Goal: Manage account settings

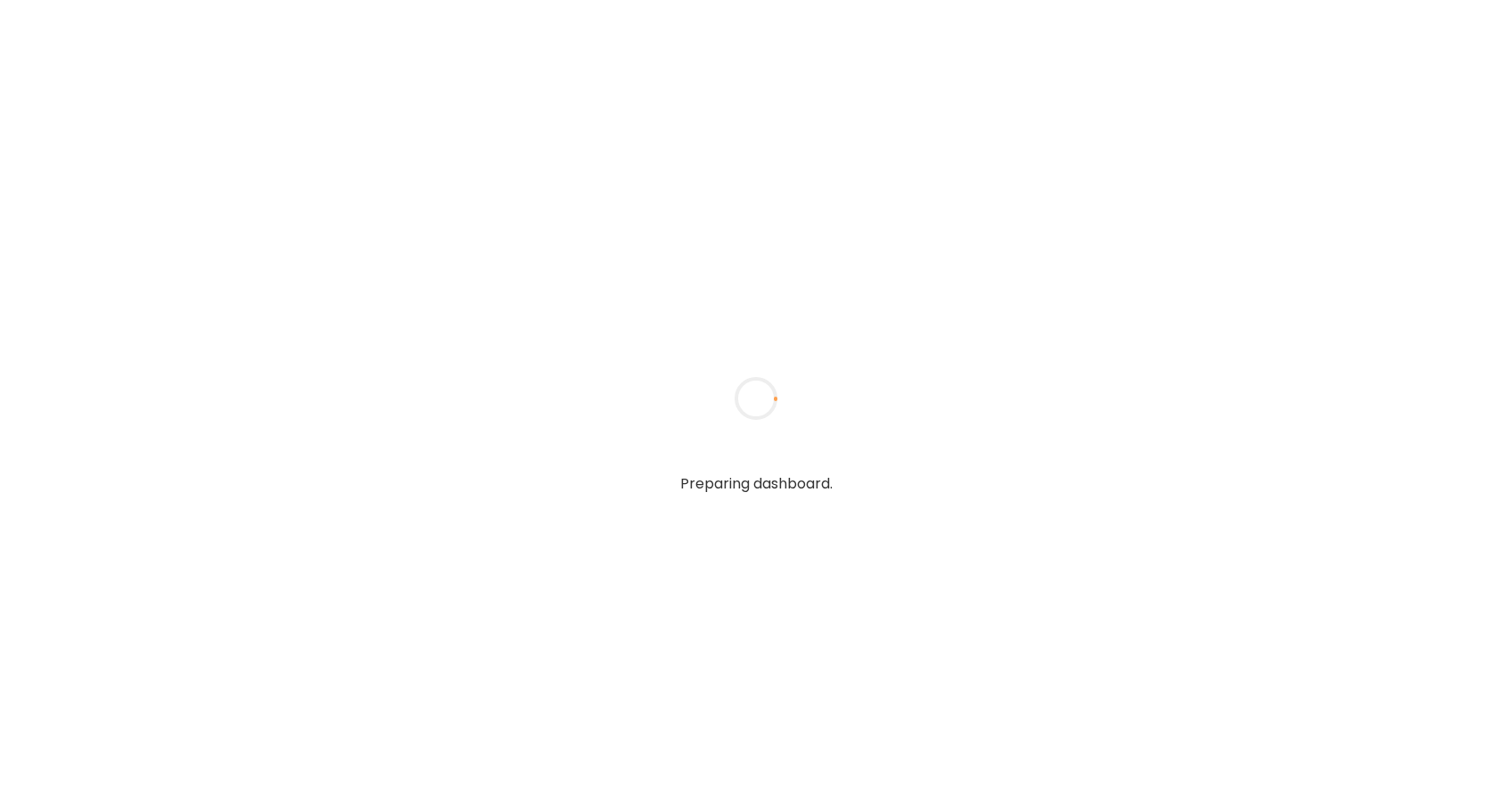
type textarea "**********"
type input "*****"
type input "**********"
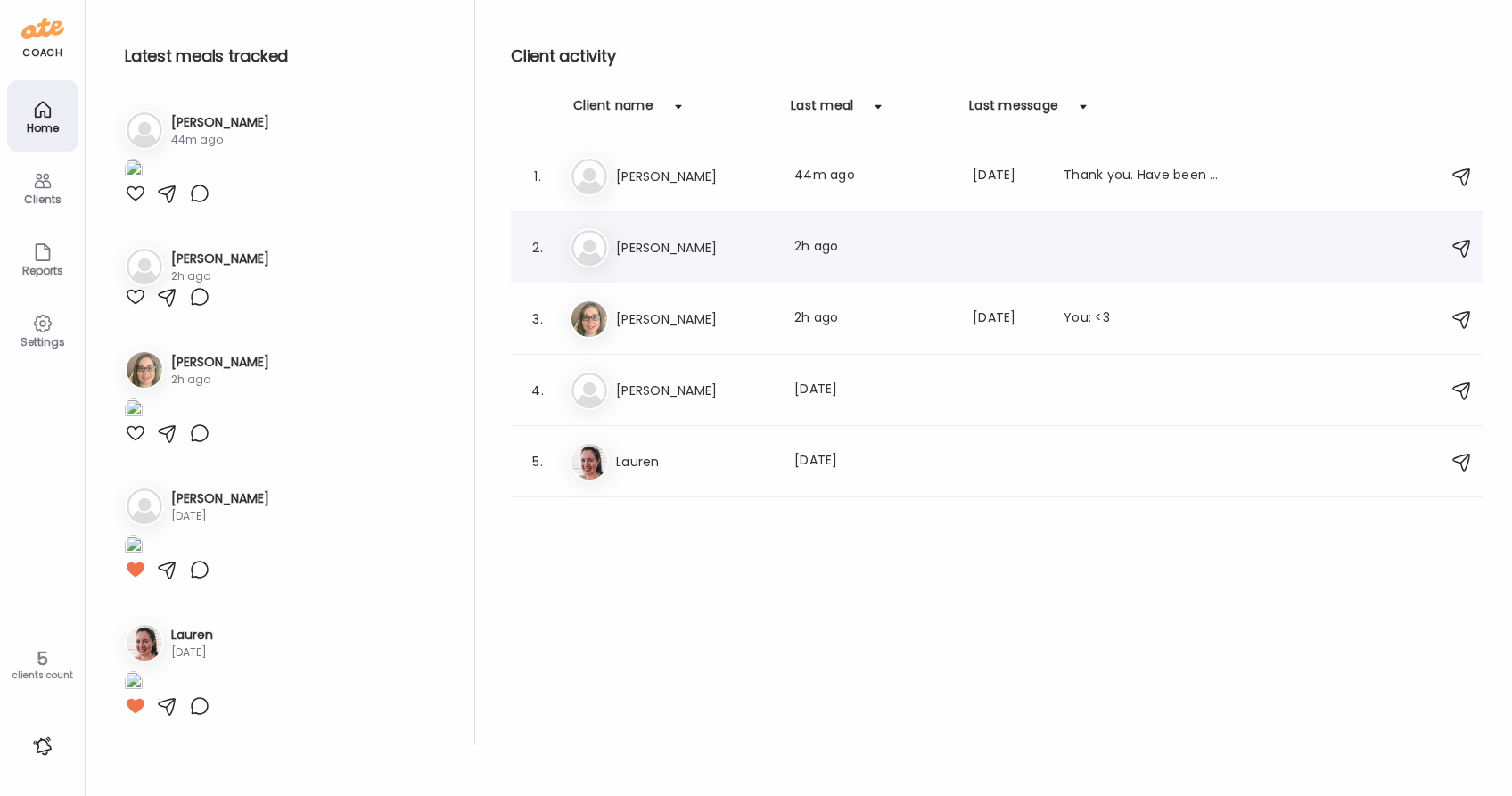
click at [683, 252] on h3 "[PERSON_NAME]" at bounding box center [694, 248] width 157 height 21
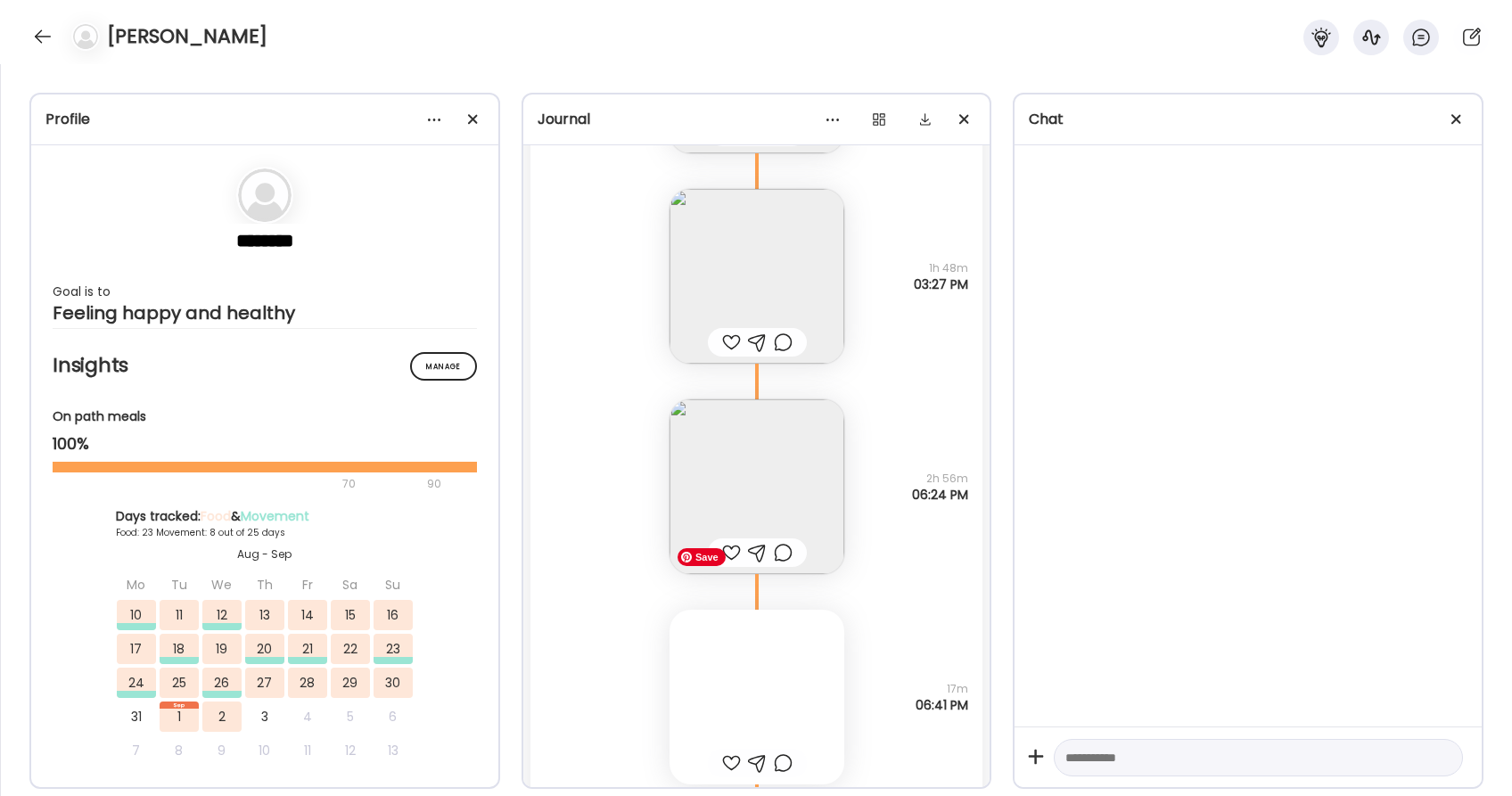
scroll to position [55299, 0]
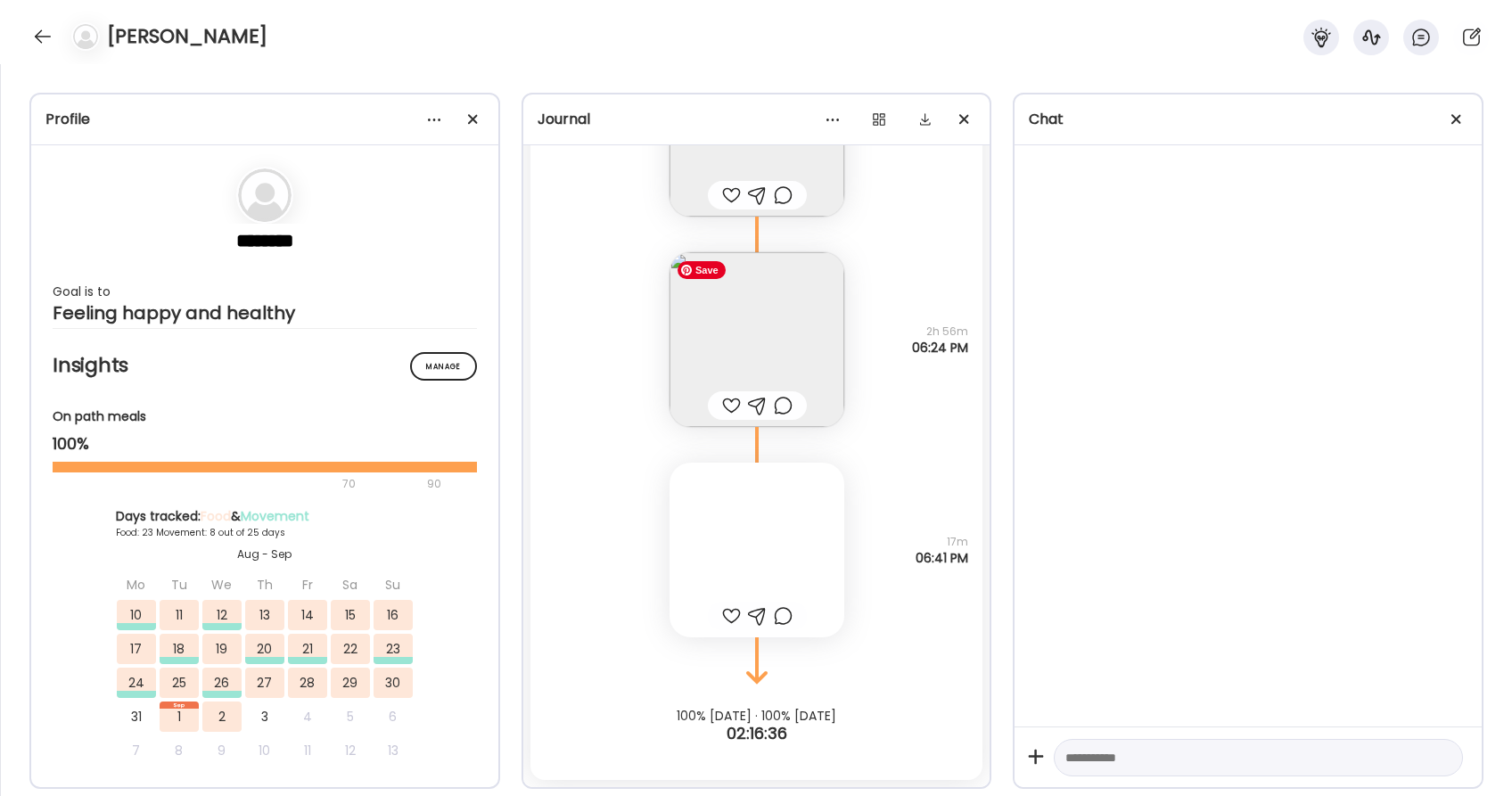
click at [789, 348] on img at bounding box center [756, 339] width 174 height 174
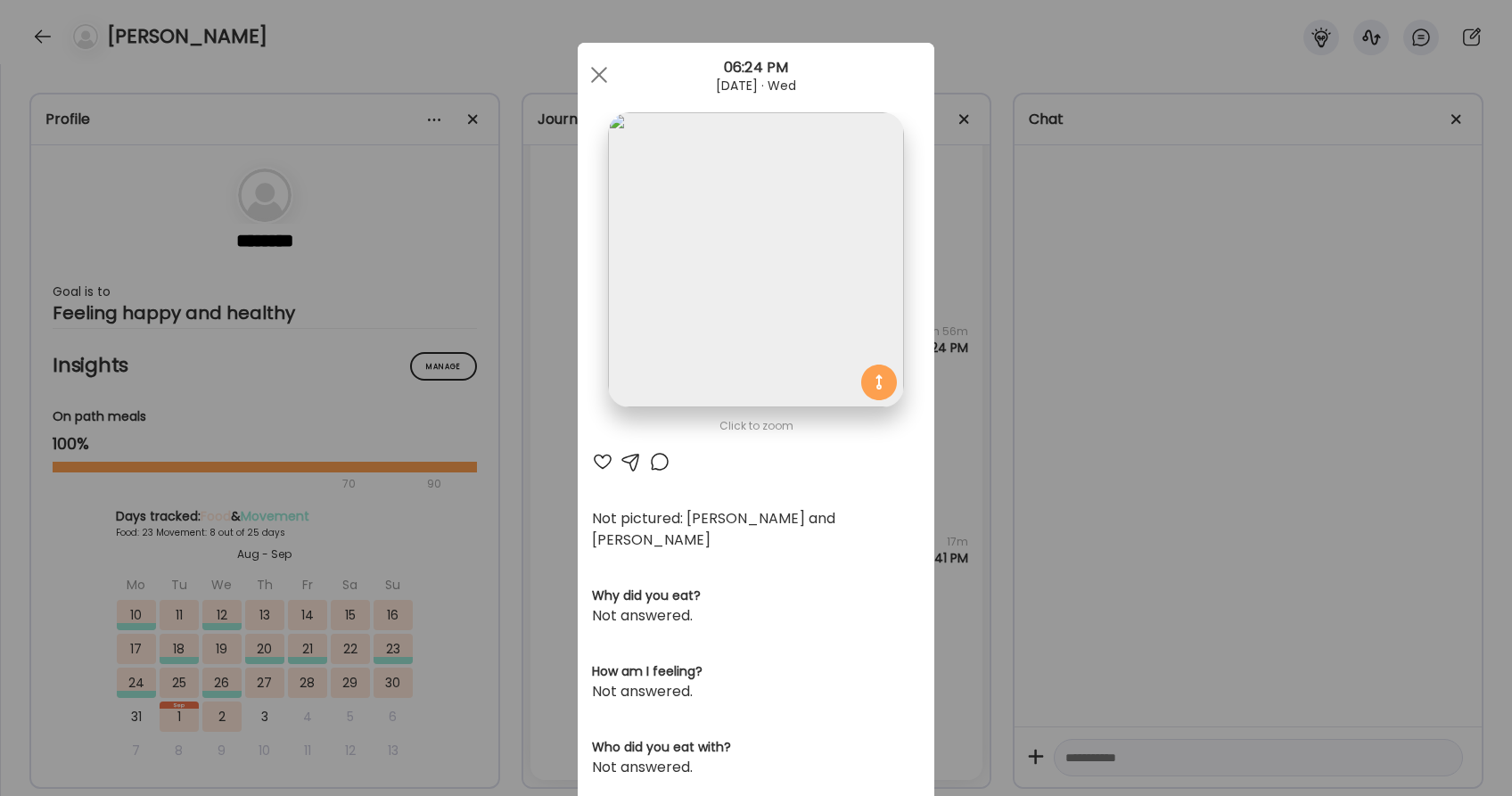
click at [605, 461] on div at bounding box center [603, 462] width 21 height 21
click at [602, 79] on span at bounding box center [599, 75] width 16 height 16
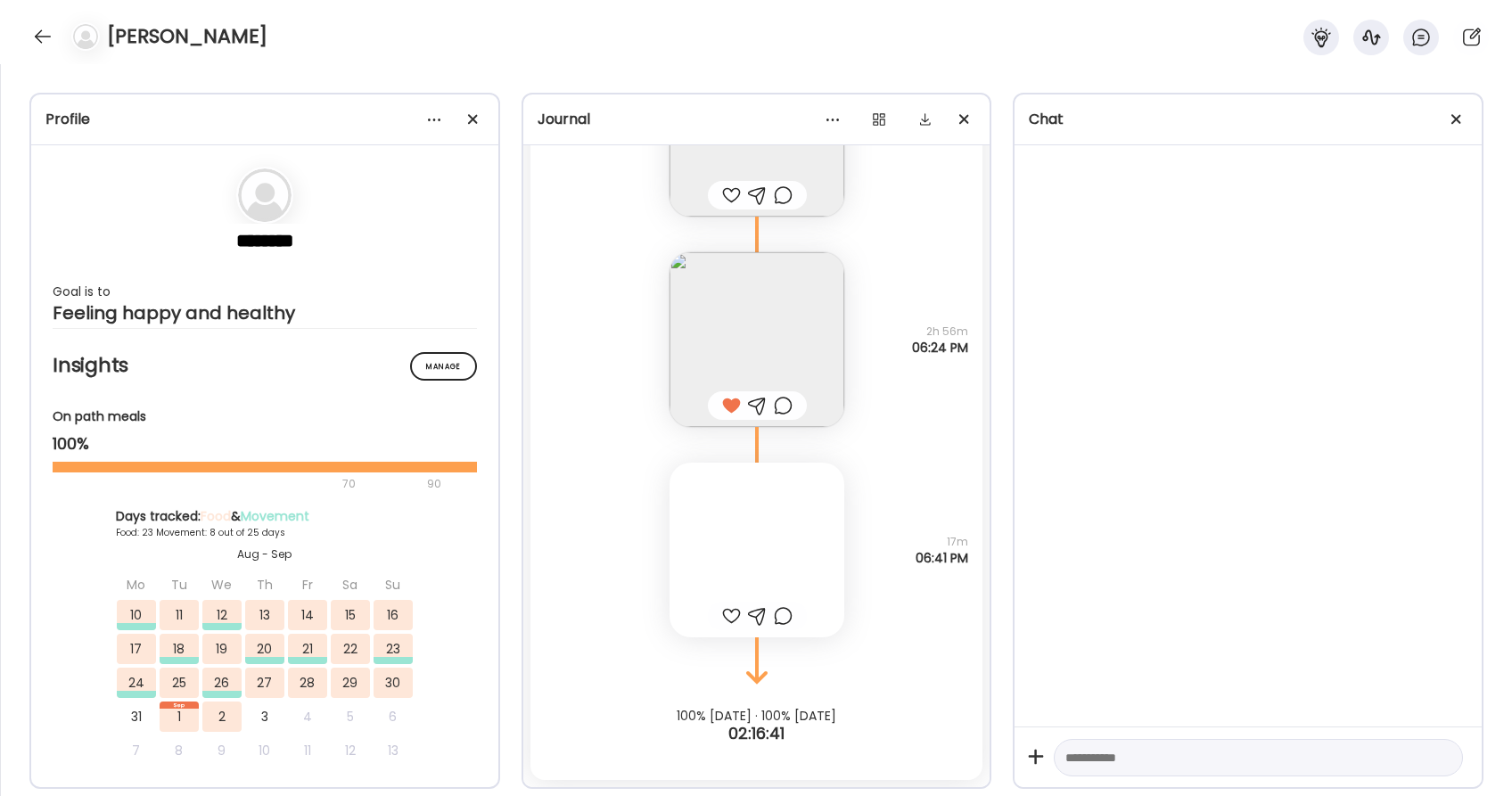
click at [754, 536] on div at bounding box center [756, 549] width 174 height 174
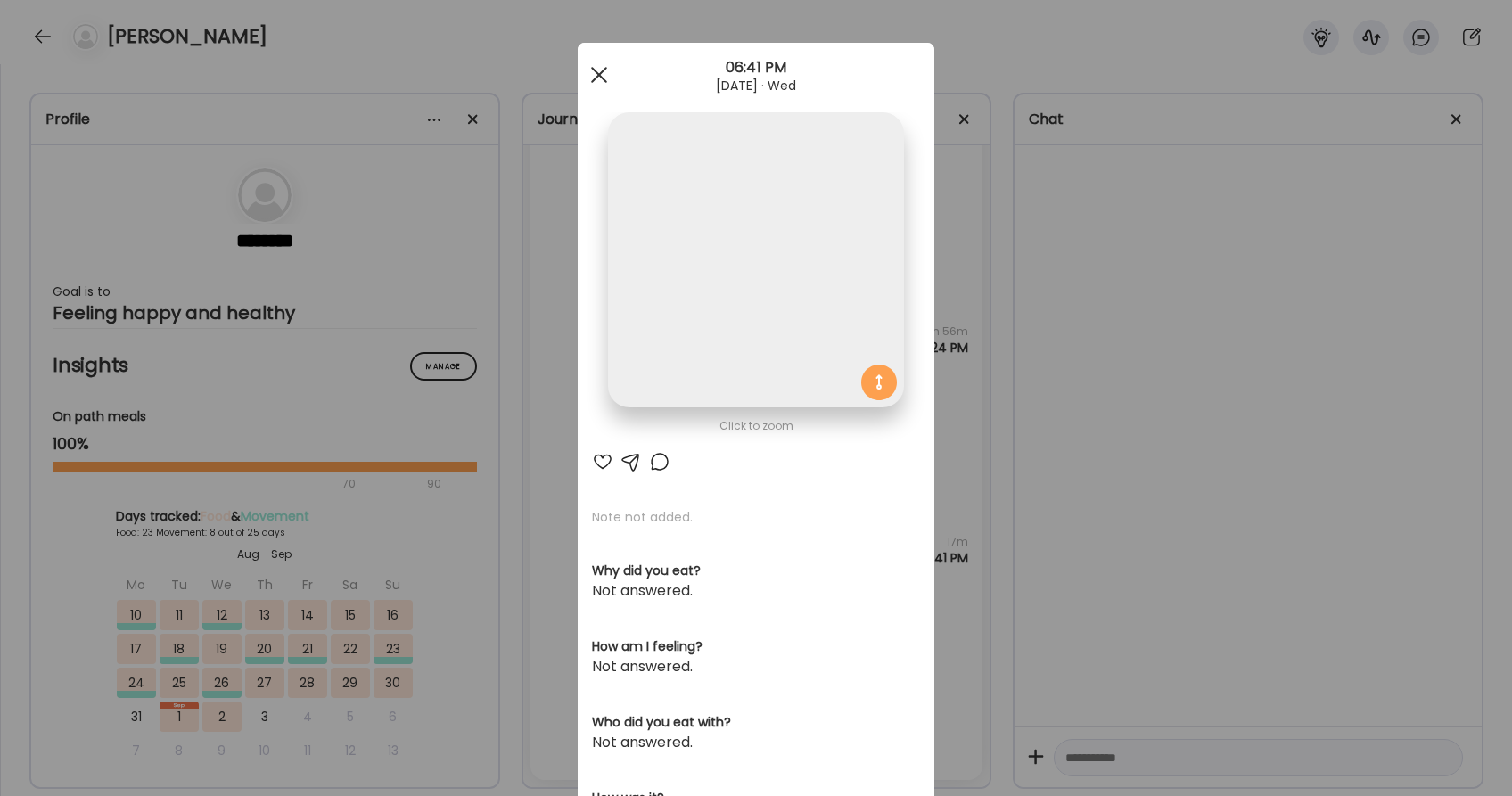
click at [595, 85] on div at bounding box center [599, 75] width 36 height 36
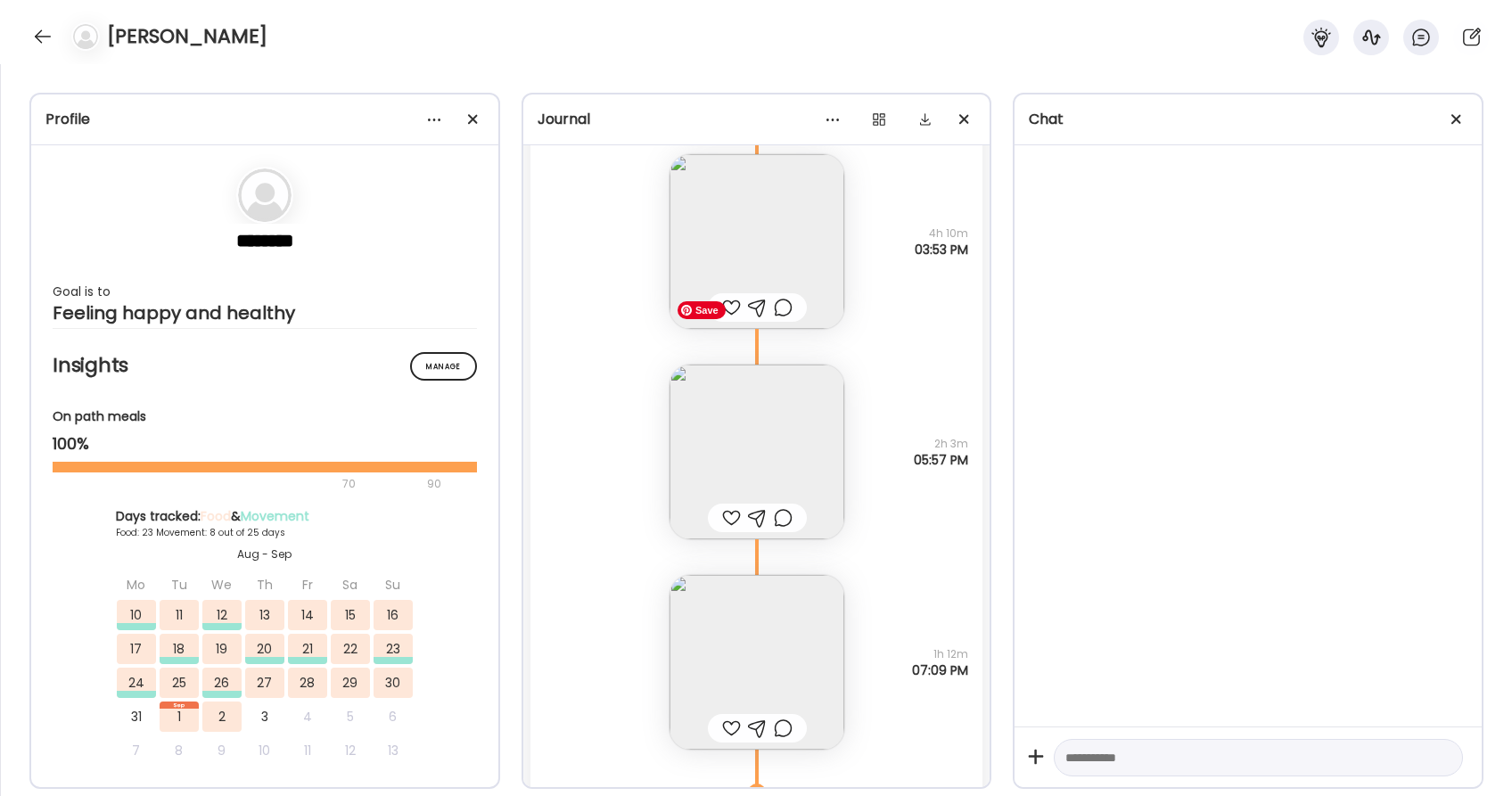
scroll to position [53692, 0]
click at [735, 734] on div at bounding box center [731, 733] width 19 height 21
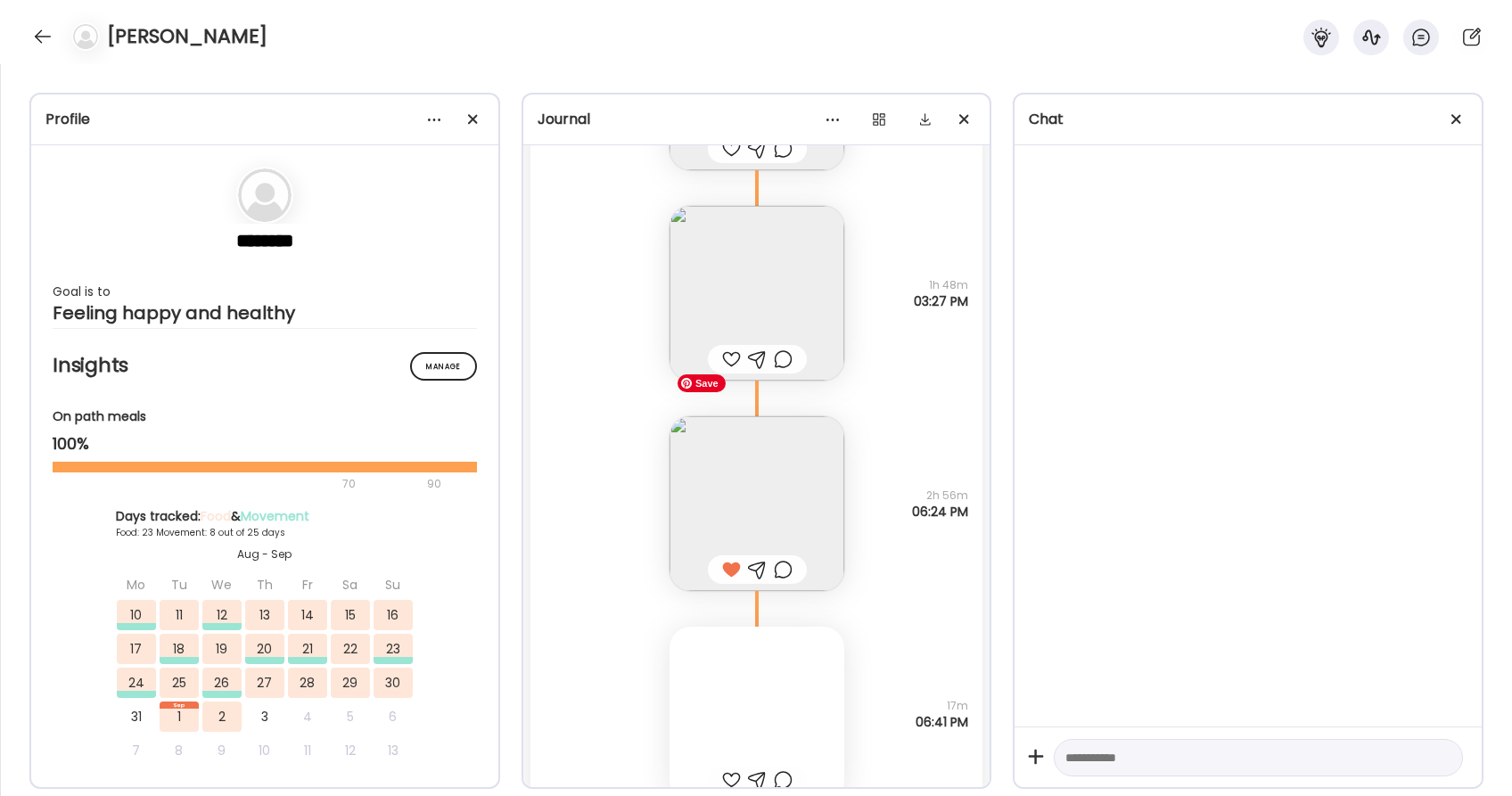
scroll to position [55127, 0]
click at [776, 699] on div at bounding box center [756, 722] width 174 height 174
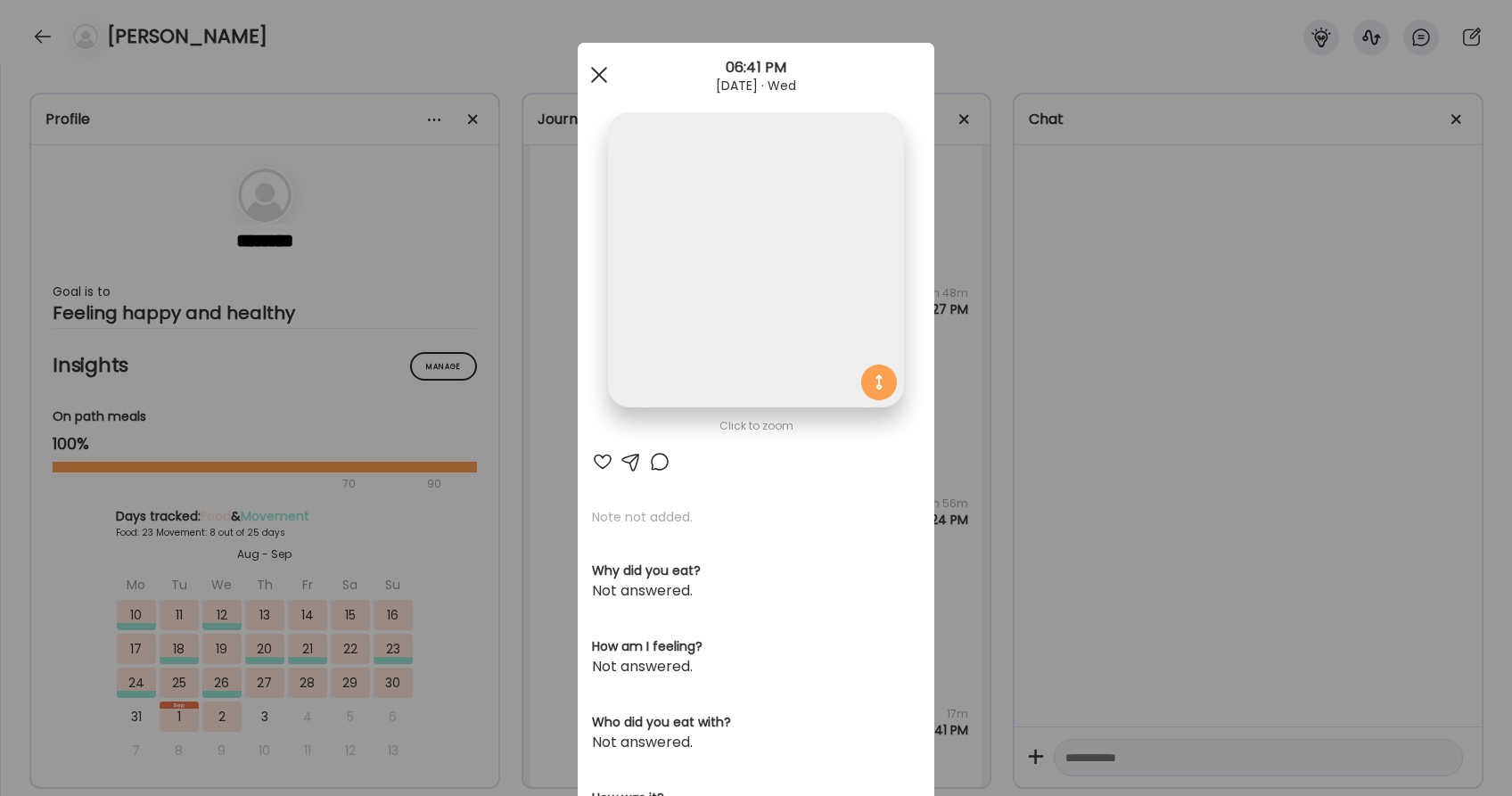
click at [603, 77] on span at bounding box center [599, 75] width 16 height 16
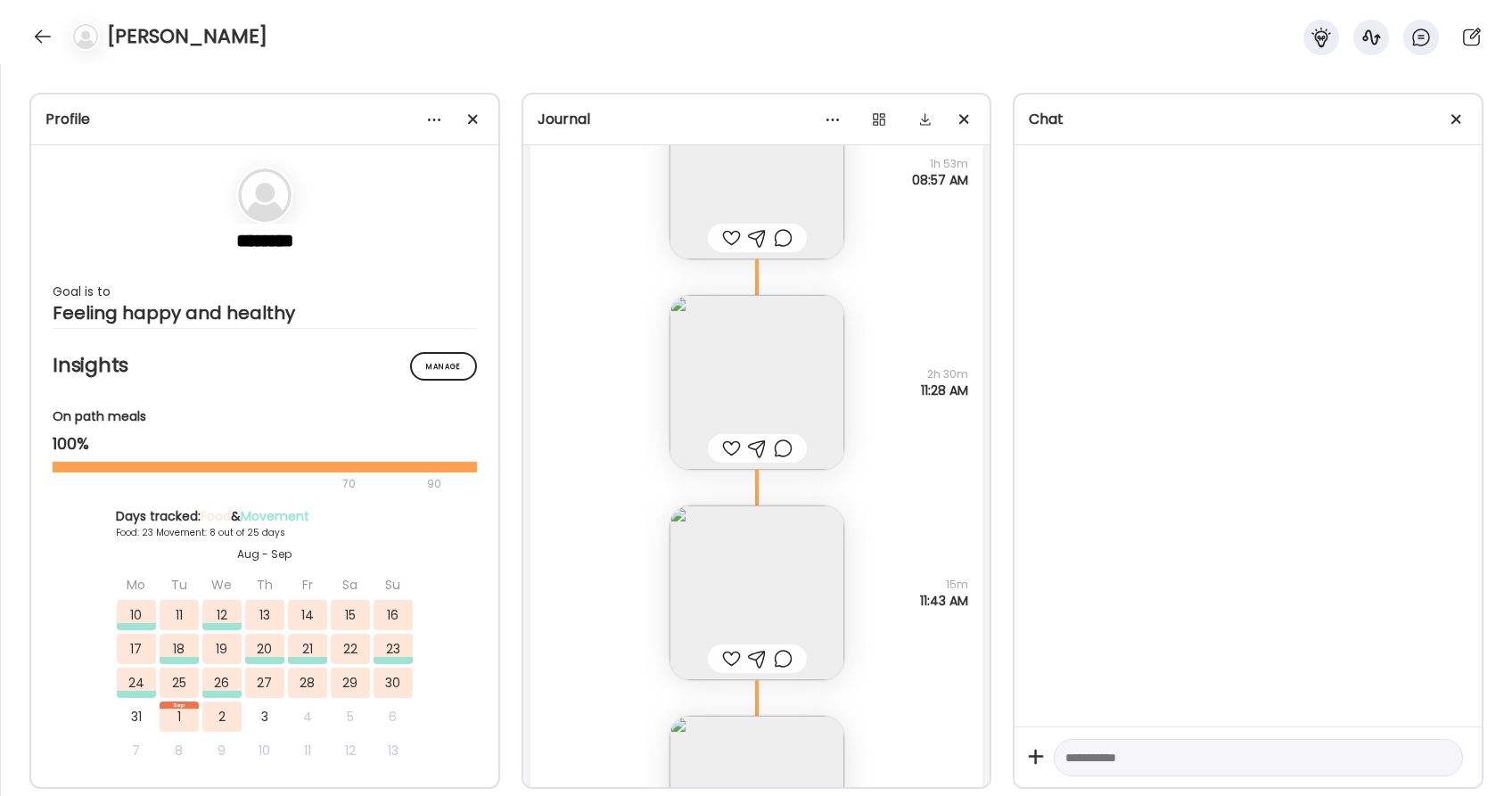
scroll to position [53137, 0]
click at [755, 347] on img at bounding box center [756, 380] width 174 height 174
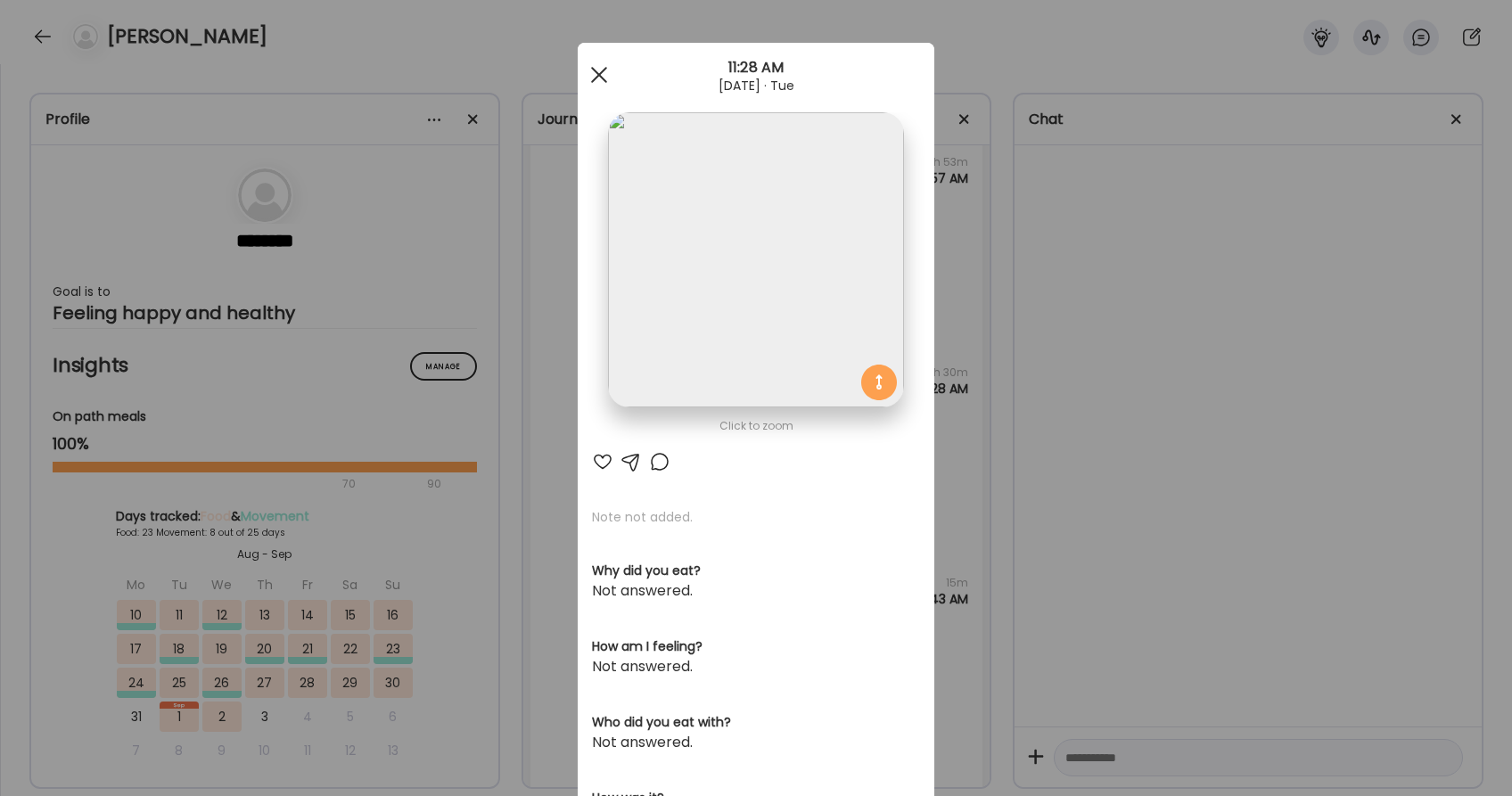
click at [601, 74] on div at bounding box center [599, 75] width 36 height 36
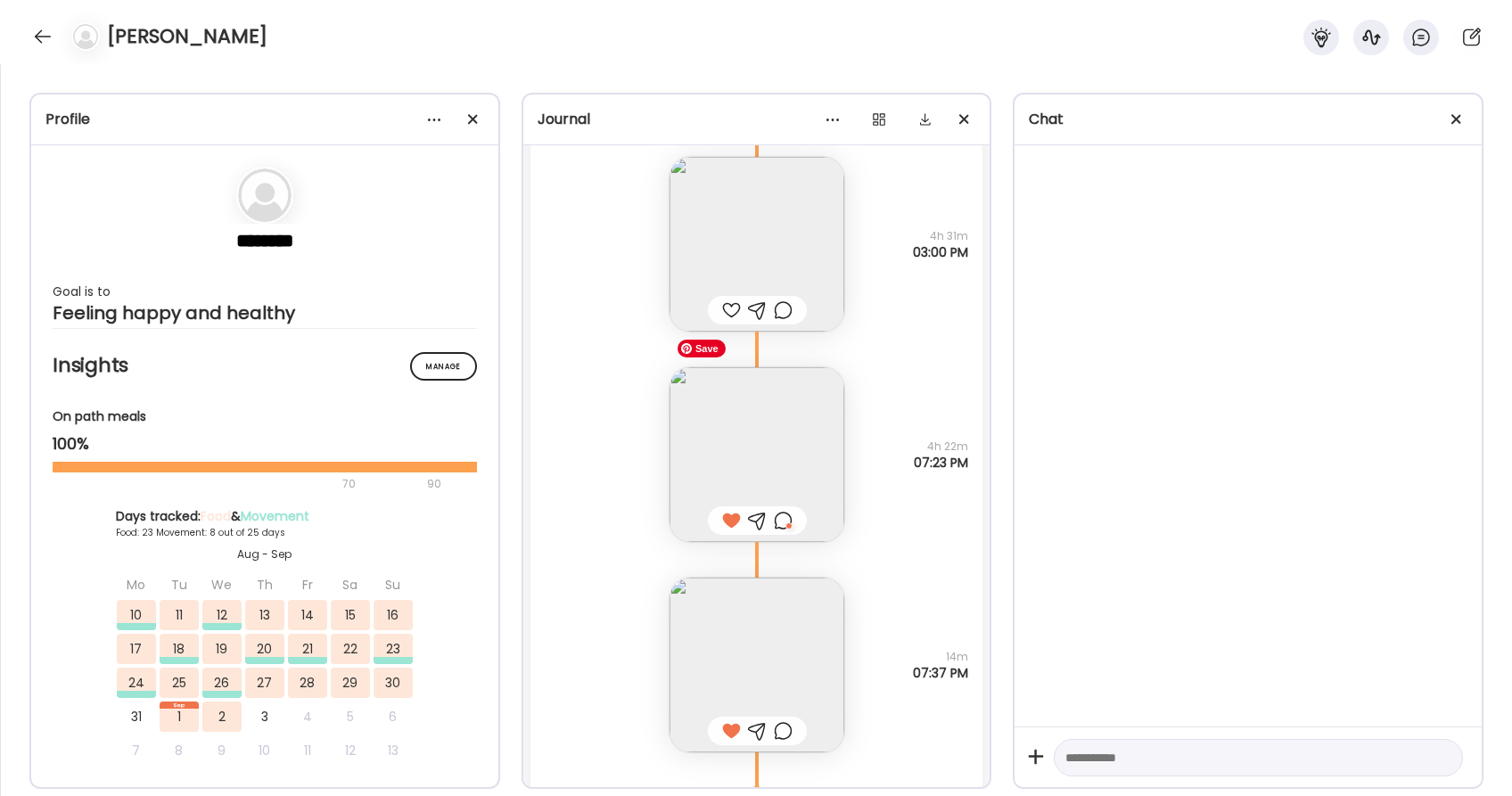
scroll to position [51846, 0]
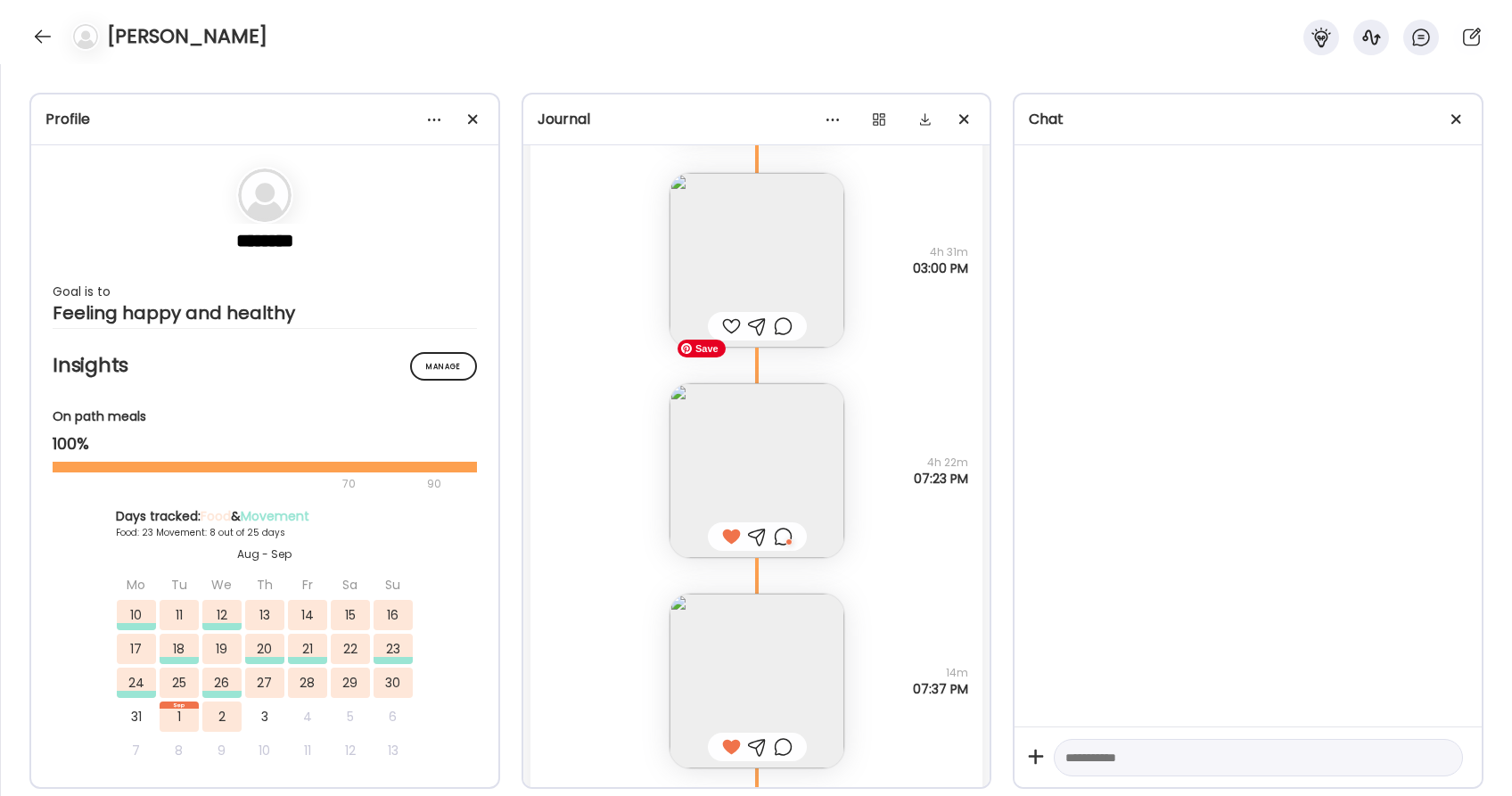
click at [787, 450] on img at bounding box center [756, 470] width 174 height 174
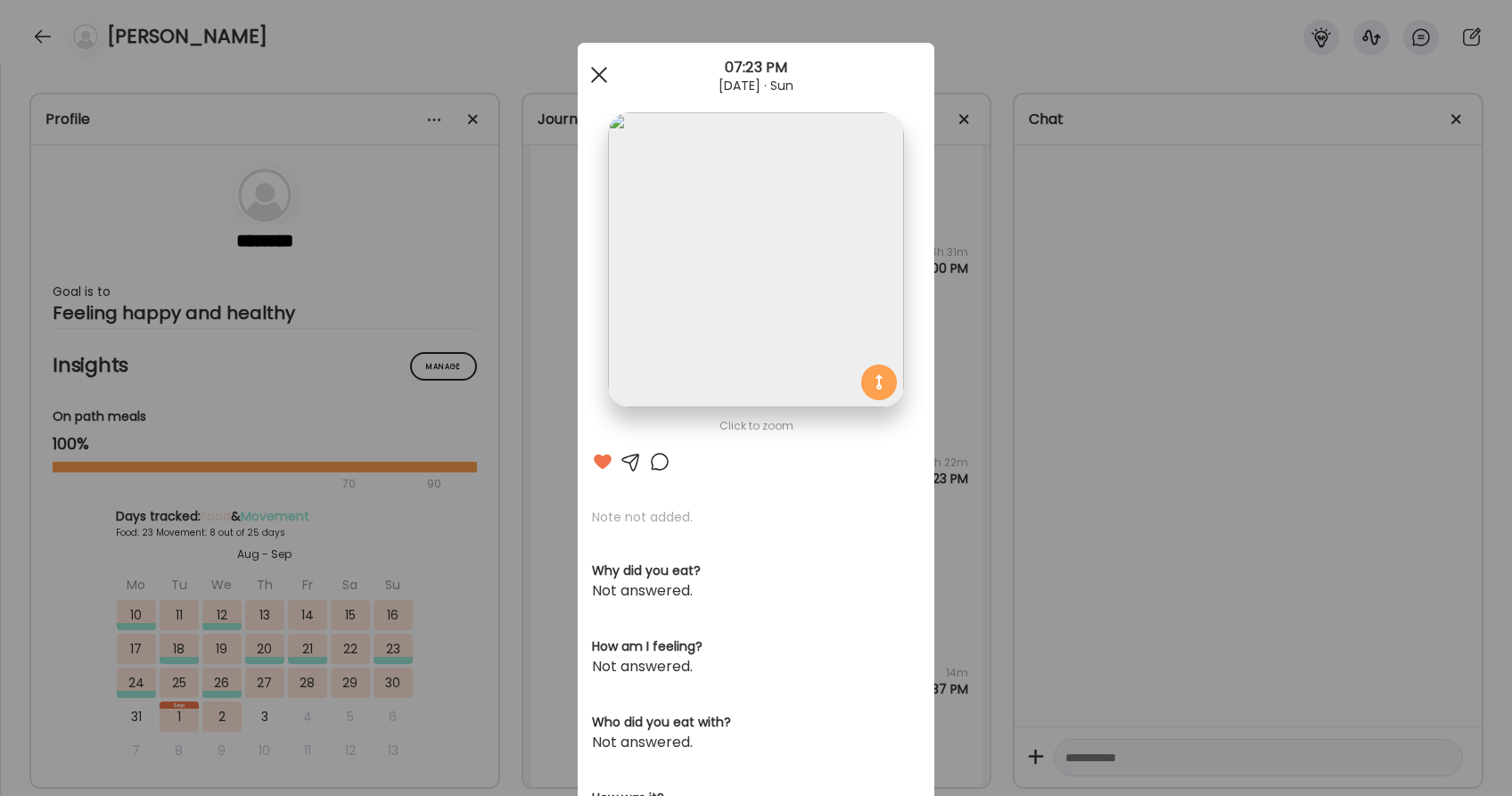
click at [600, 77] on span at bounding box center [599, 75] width 16 height 16
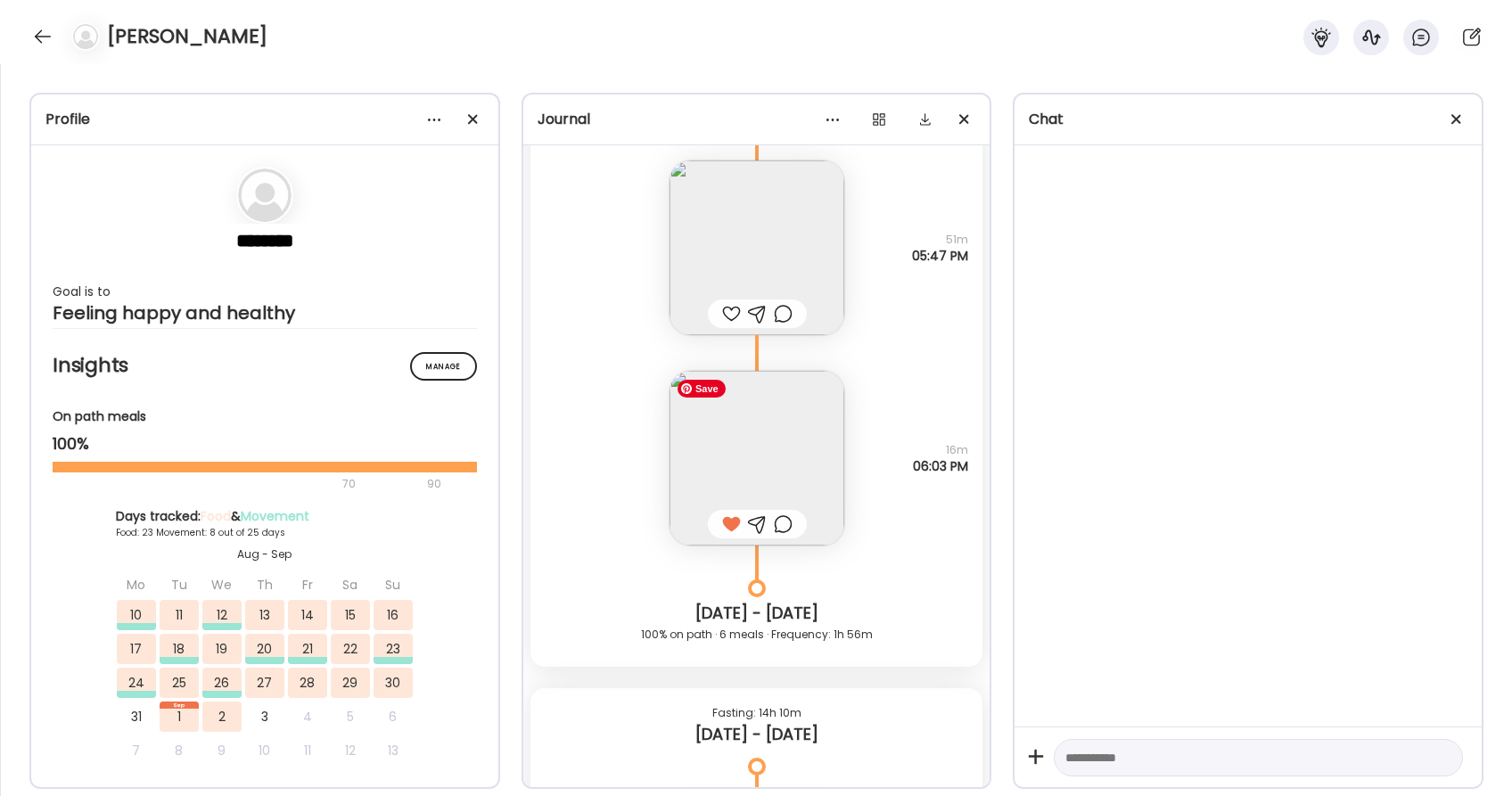
scroll to position [45337, 0]
click at [762, 439] on img at bounding box center [756, 464] width 174 height 174
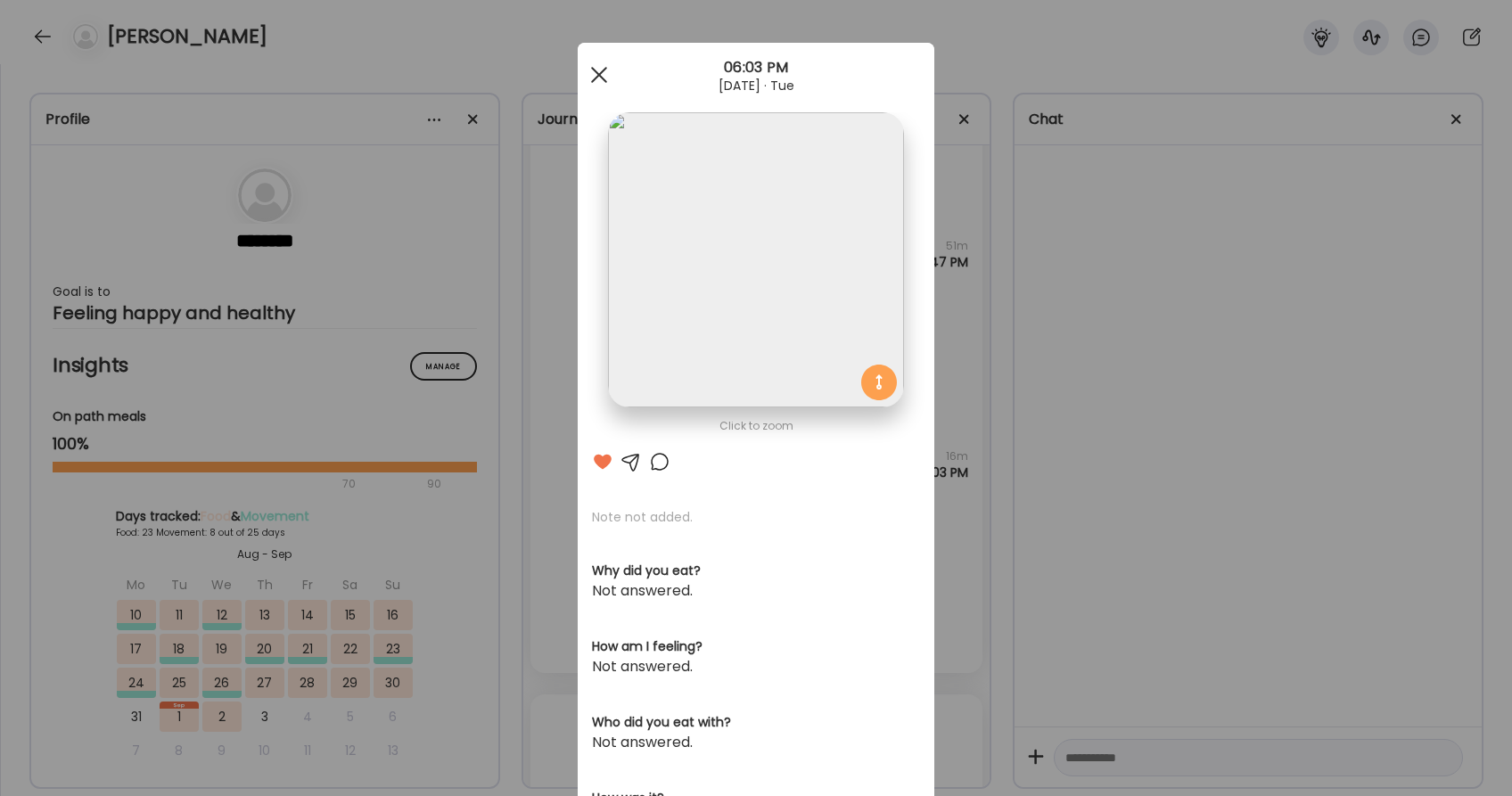
click at [606, 78] on div at bounding box center [599, 75] width 36 height 36
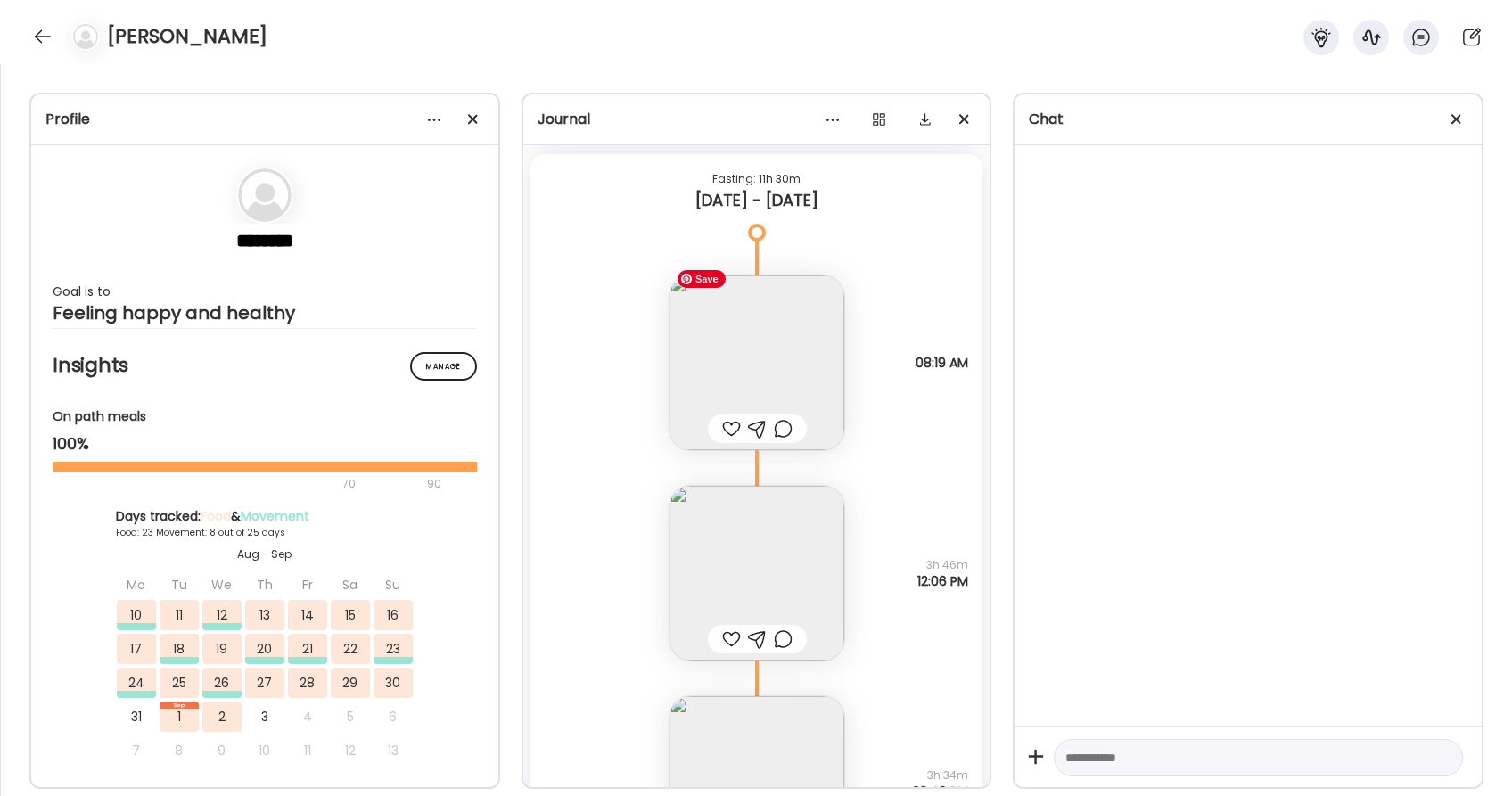
scroll to position [44383, 0]
